Goal: Find specific page/section: Find specific page/section

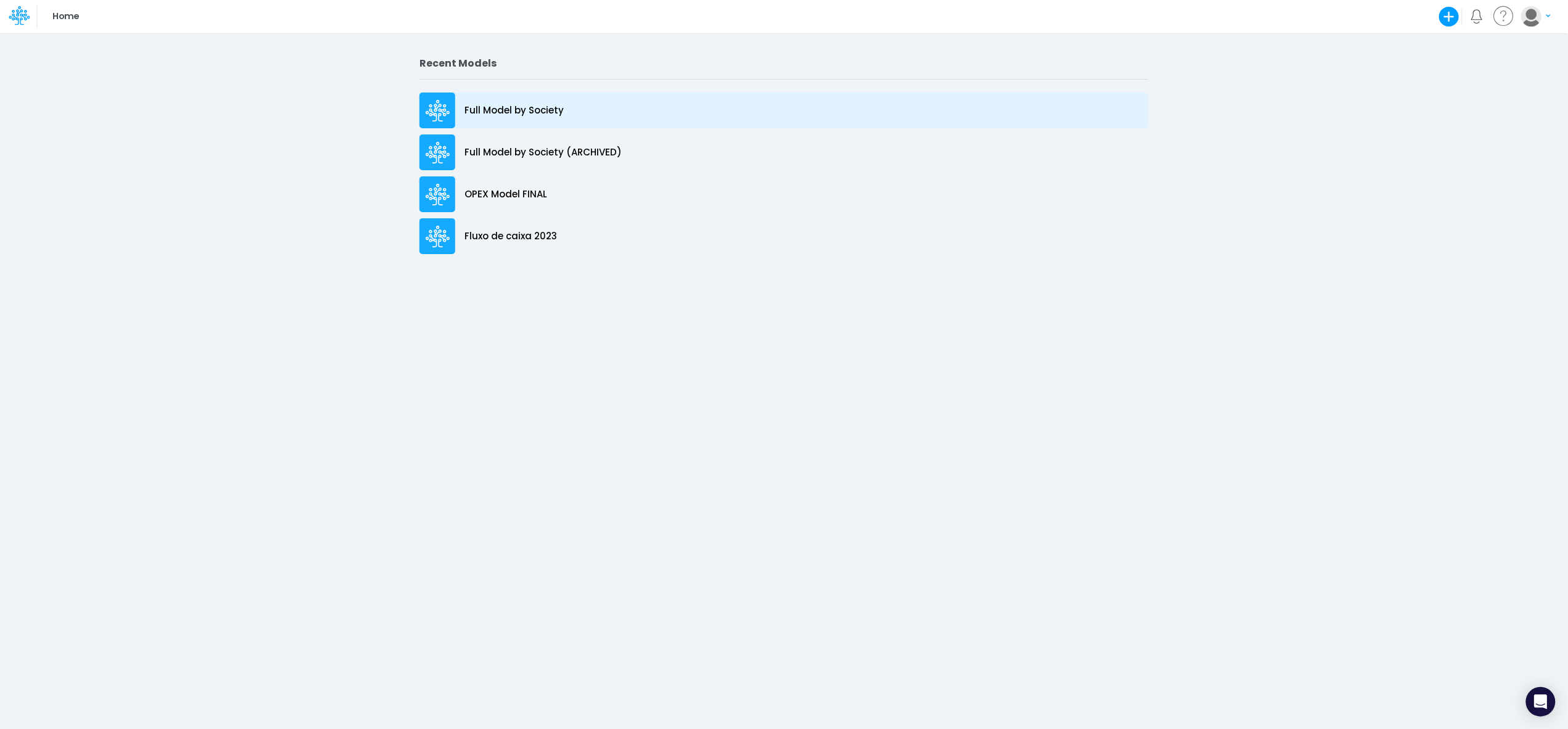
click at [513, 106] on p "Full Model by Society" at bounding box center [514, 111] width 99 height 14
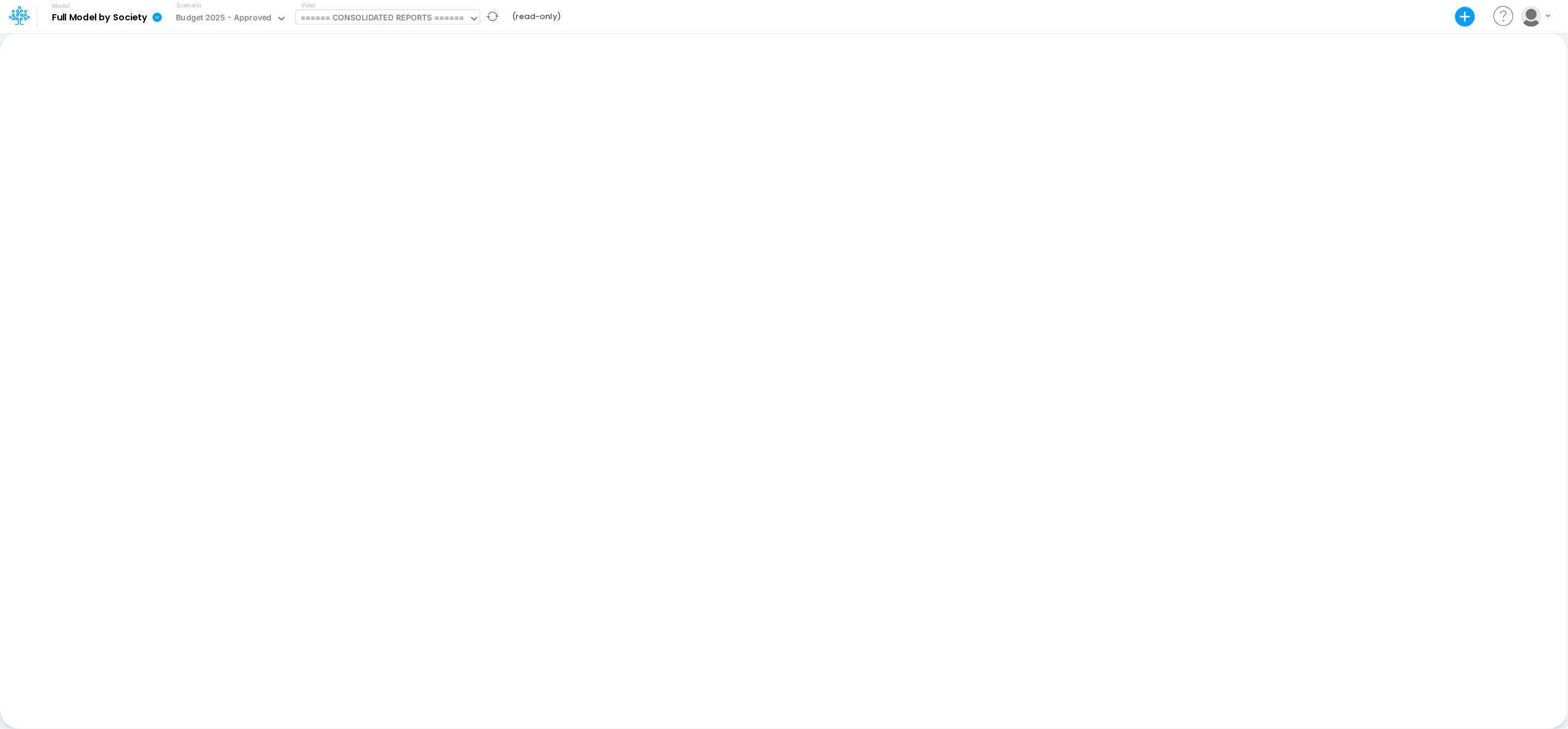
click at [475, 19] on icon at bounding box center [474, 19] width 6 height 4
click at [264, 16] on div "Budget 2025 - Approved" at bounding box center [223, 19] width 96 height 14
click at [272, 60] on div "Budget 2025 - 10 years" at bounding box center [227, 62] width 97 height 12
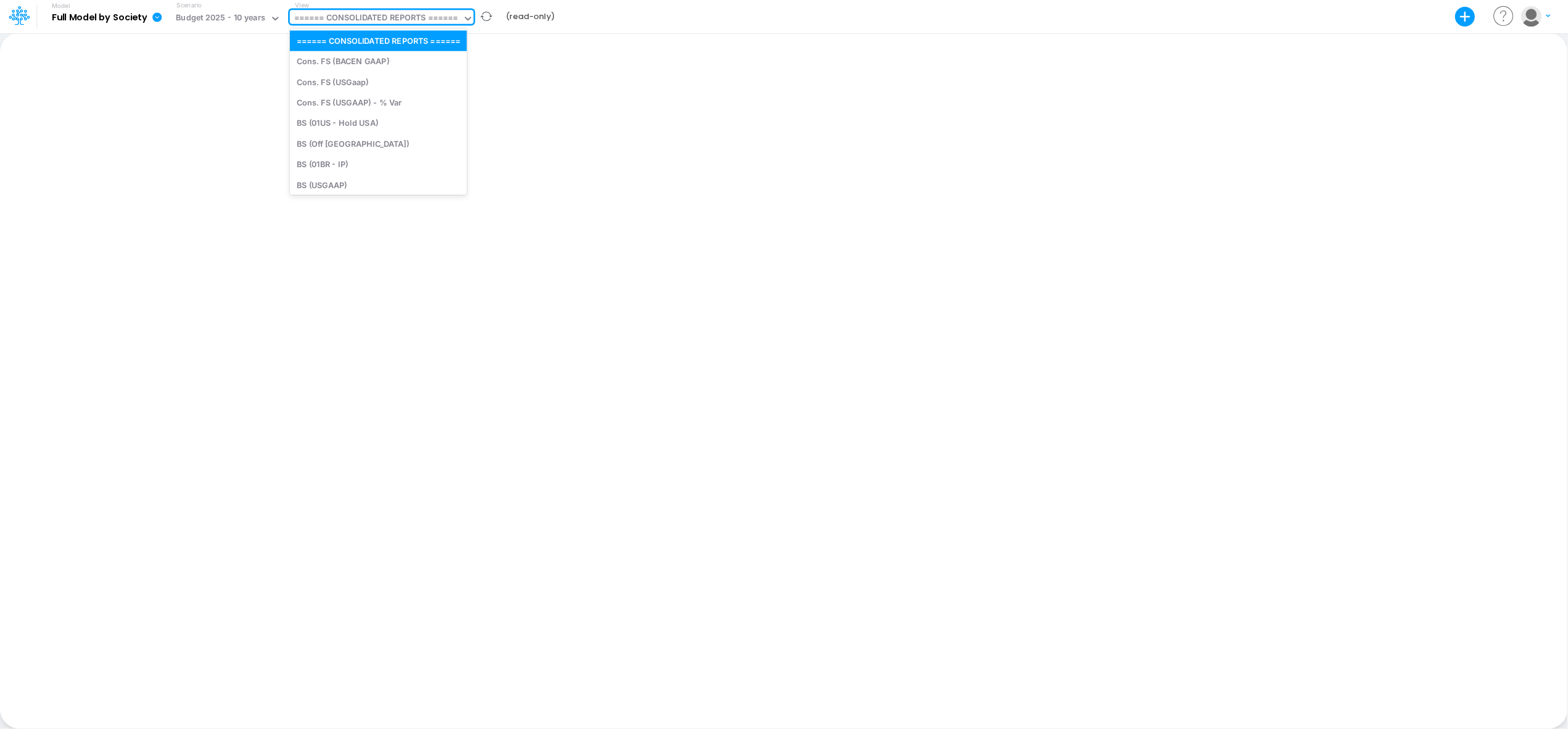
click at [428, 17] on div "====== CONSOLIDATED REPORTS ======" at bounding box center [376, 19] width 164 height 14
click at [395, 176] on div "Debt Schedules - LOC" at bounding box center [378, 176] width 177 height 21
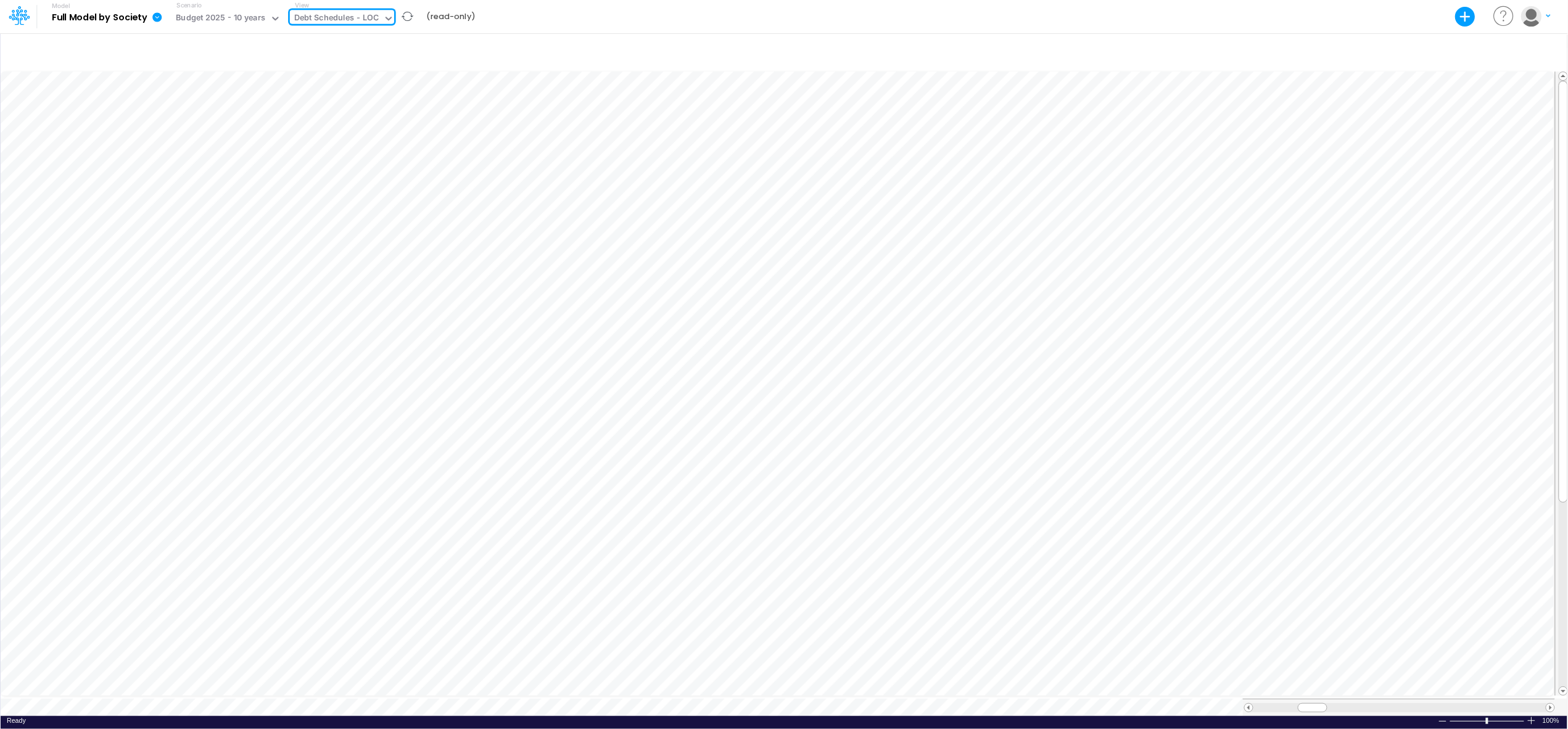
click at [369, 17] on div "Debt Schedules - LOC" at bounding box center [337, 19] width 85 height 14
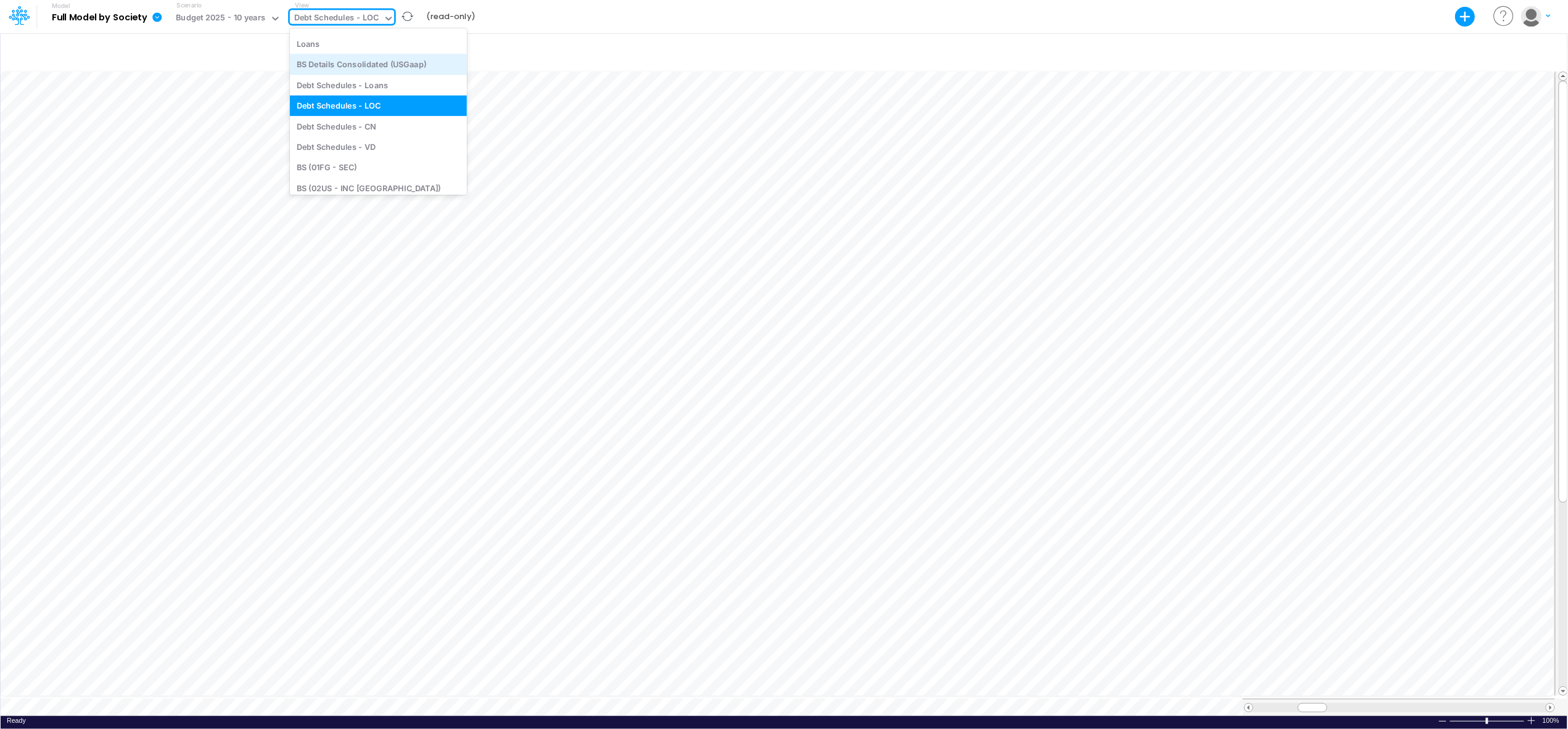
scroll to position [387, 0]
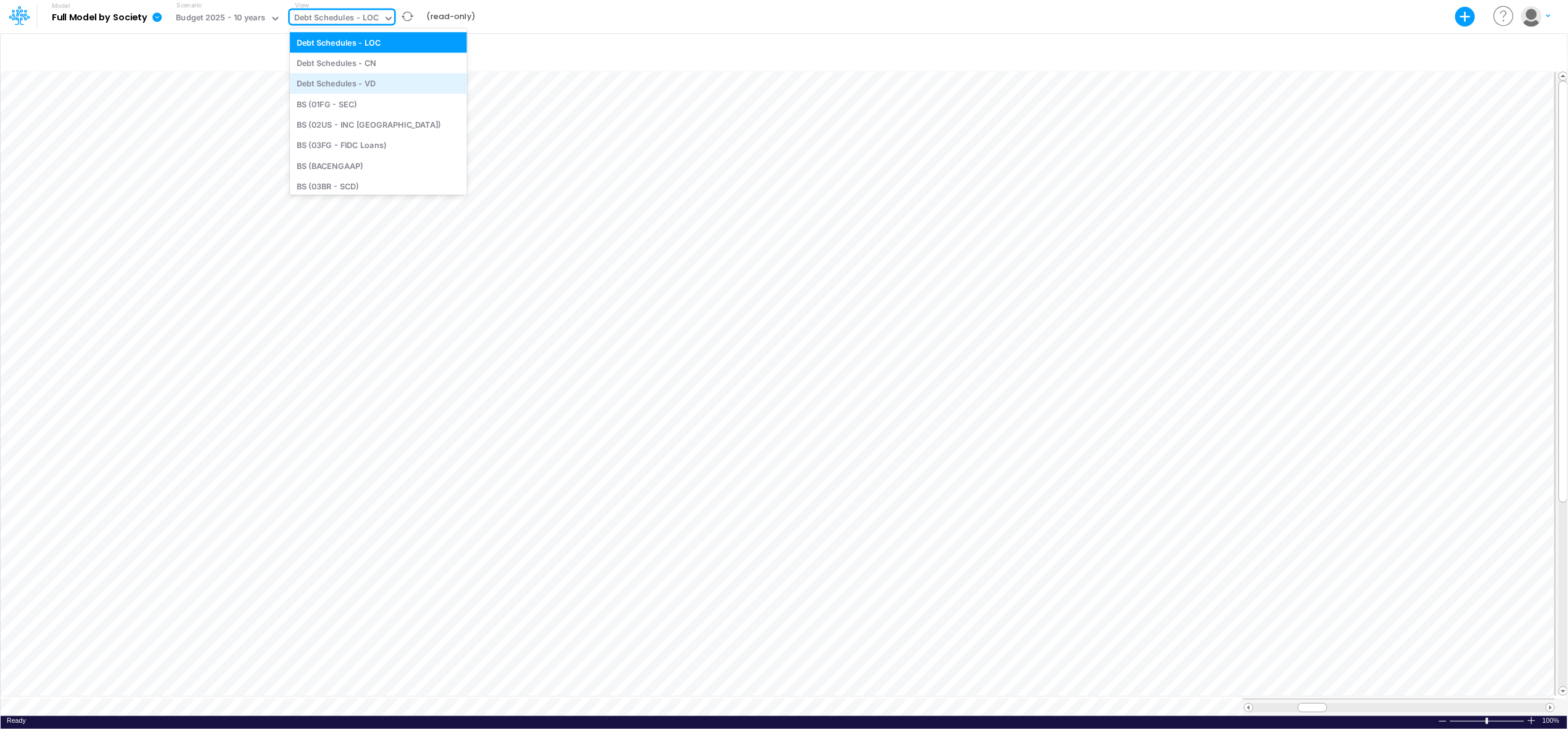
click at [389, 83] on div "Debt Schedules - VD" at bounding box center [378, 84] width 177 height 21
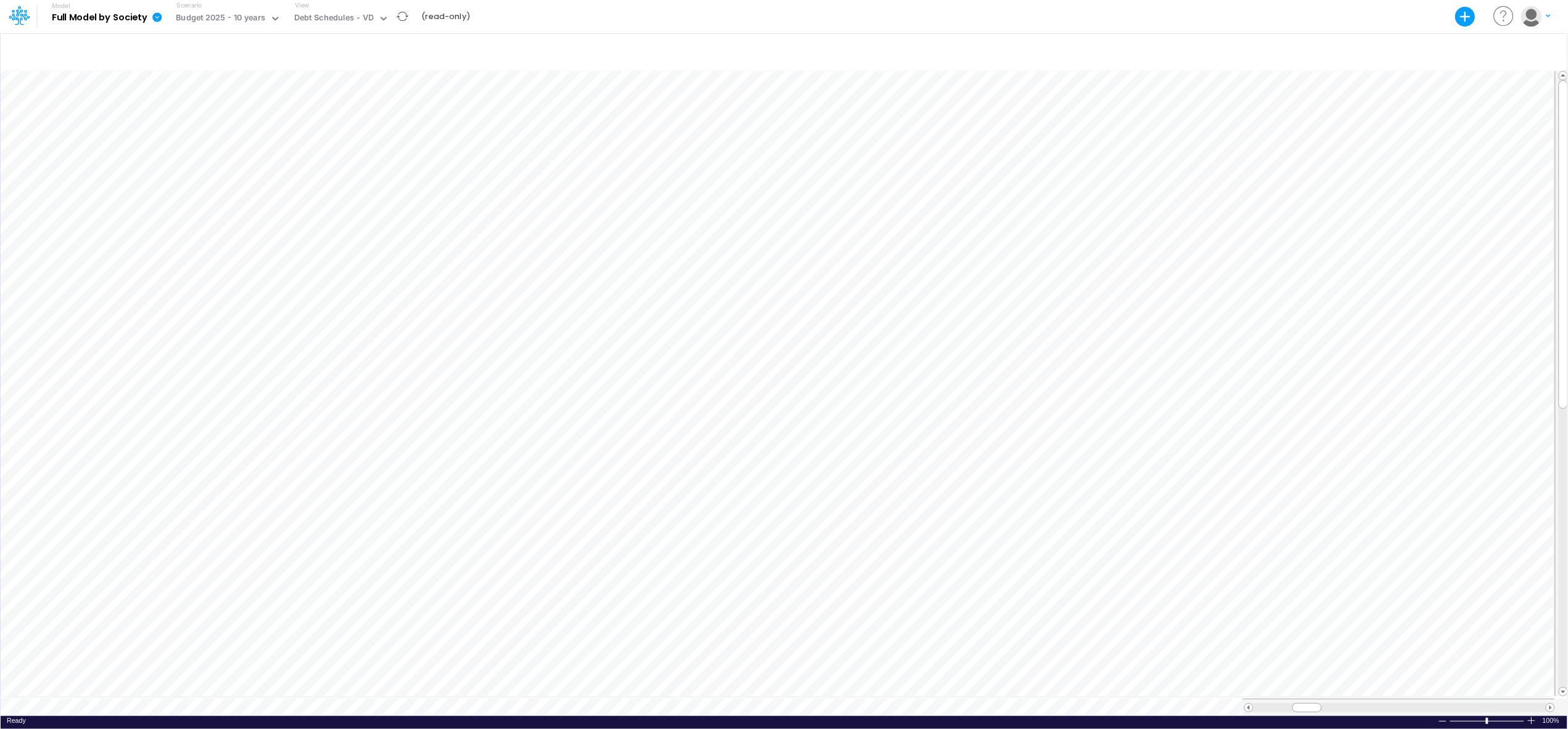
scroll to position [0, 1]
click at [378, 22] on icon at bounding box center [383, 18] width 11 height 11
click at [397, 93] on div "BS (02BR - Hold BR)" at bounding box center [378, 98] width 177 height 21
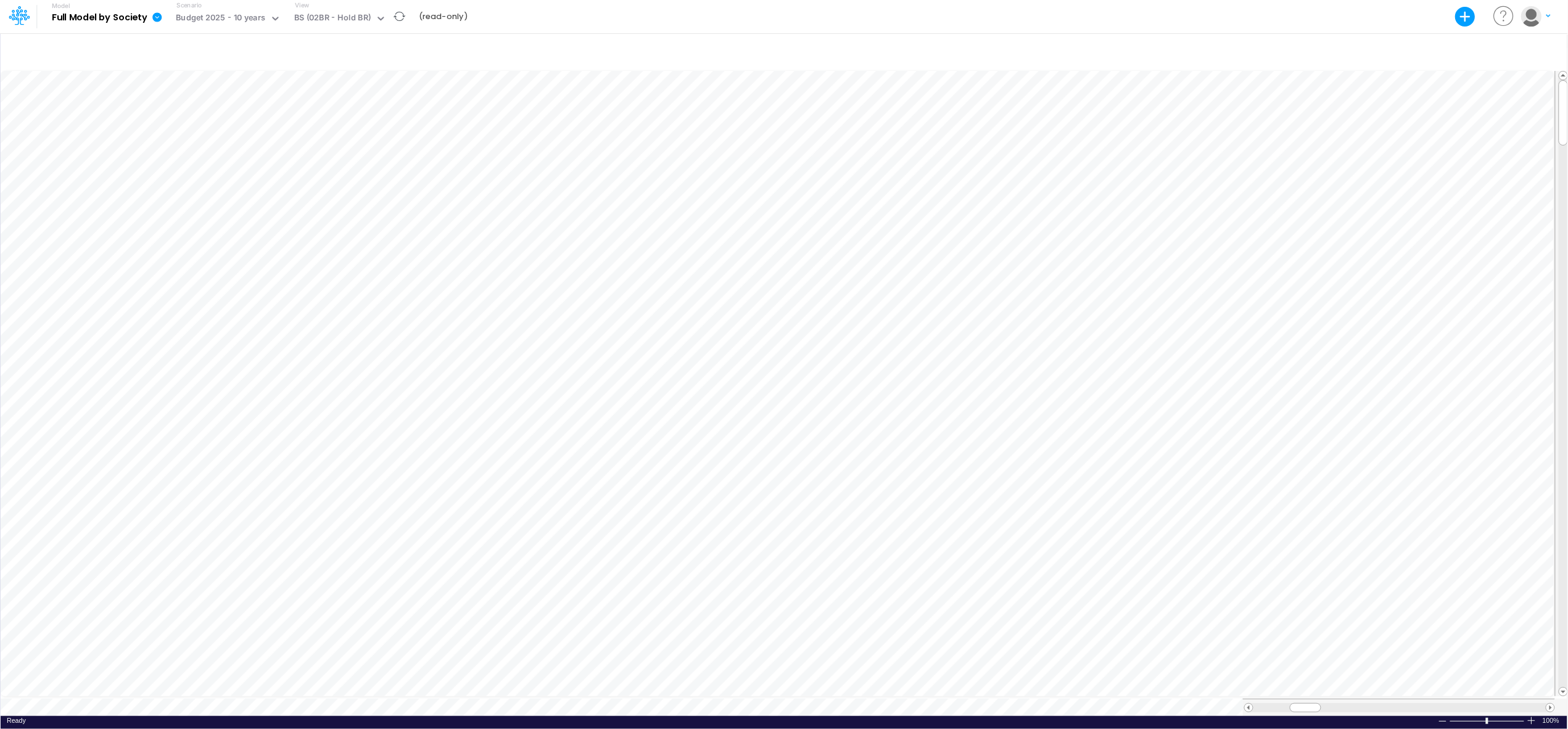
scroll to position [0, 1]
